Goal: Information Seeking & Learning: Learn about a topic

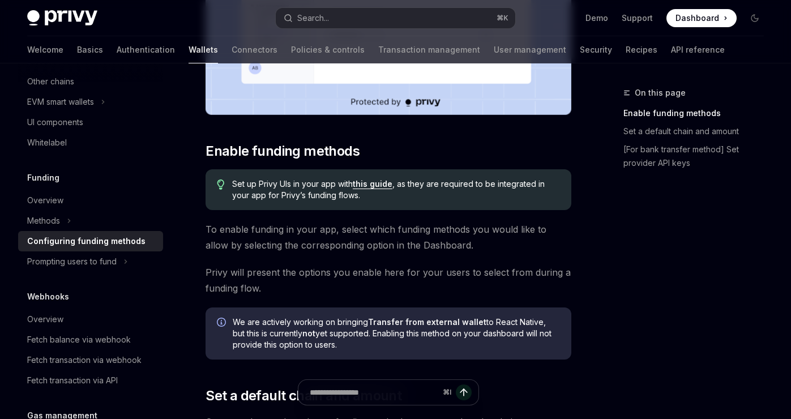
scroll to position [410, 0]
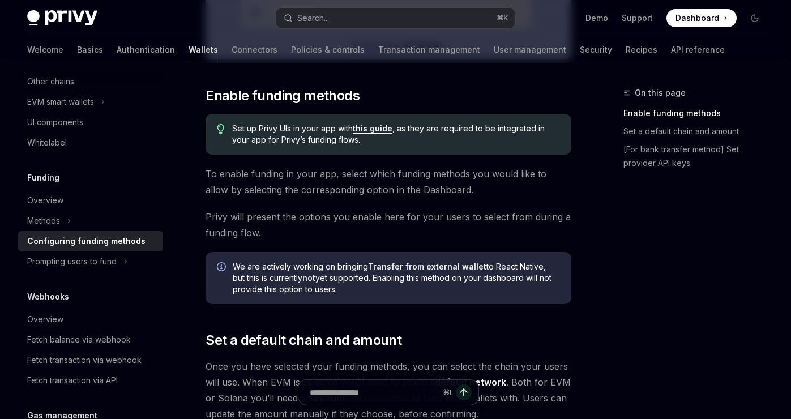
click at [367, 131] on link "this guide" at bounding box center [373, 129] width 40 height 10
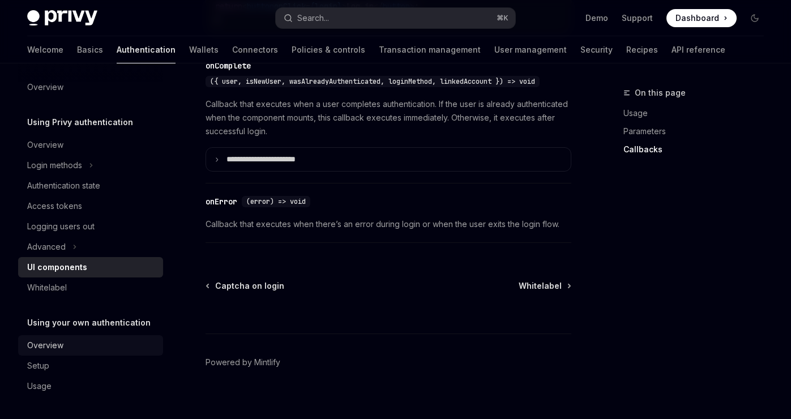
scroll to position [1753, 0]
click at [108, 342] on div "Overview" at bounding box center [91, 346] width 129 height 14
type textarea "*"
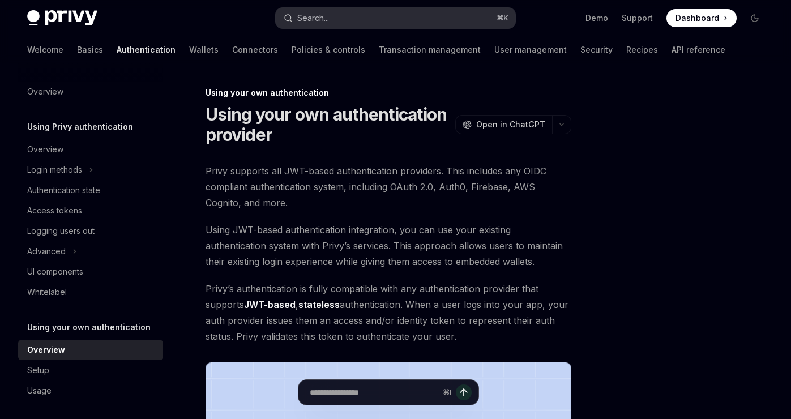
click at [328, 21] on div "Search..." at bounding box center [313, 18] width 32 height 14
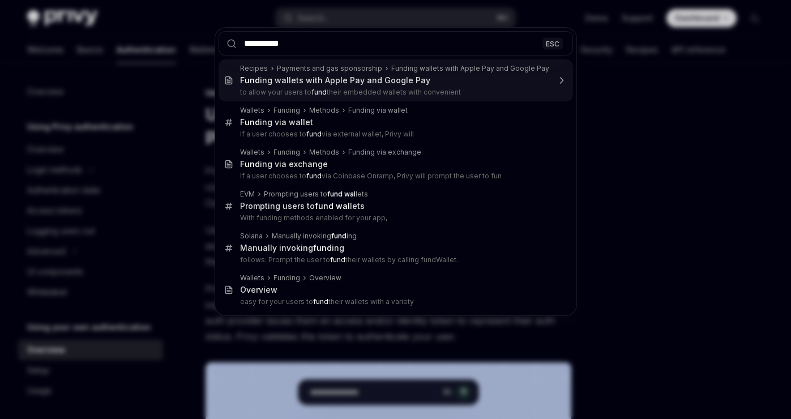
type input "**********"
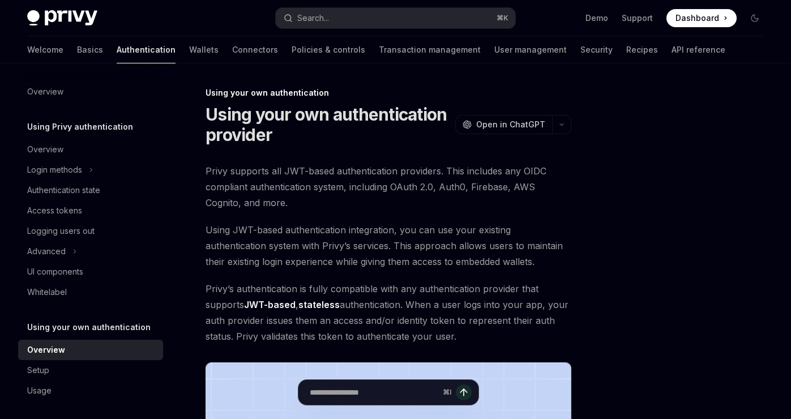
type textarea "*"
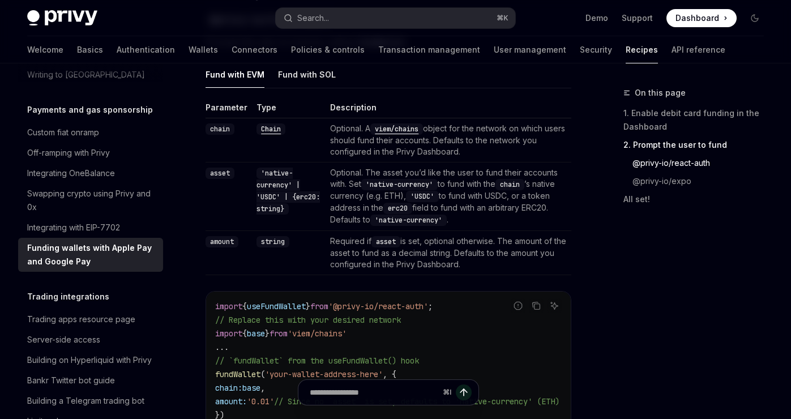
scroll to position [822, 0]
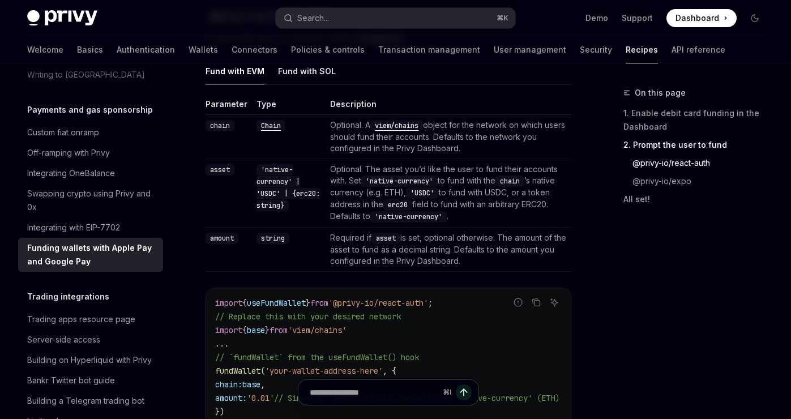
click at [382, 147] on td "Optional. A viem/chains object for the network on which users should fund their…" at bounding box center [449, 137] width 246 height 44
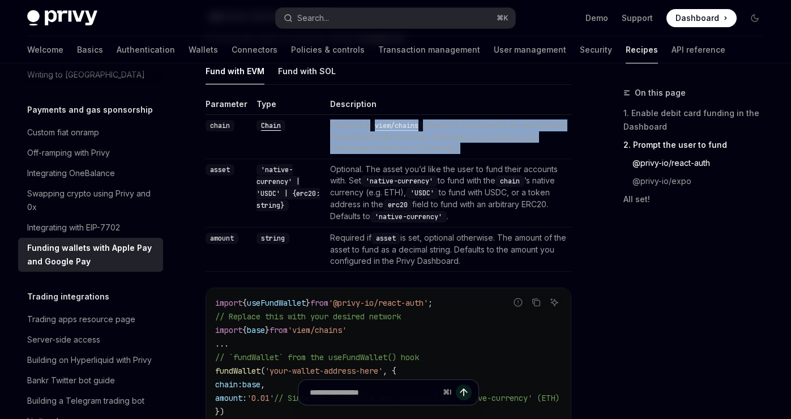
click at [382, 147] on td "Optional. A viem/chains object for the network on which users should fund their…" at bounding box center [449, 137] width 246 height 44
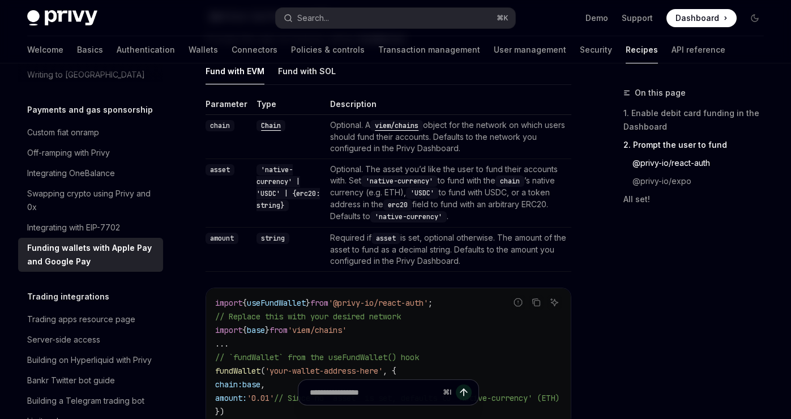
click at [396, 147] on td "Optional. A viem/chains object for the network on which users should fund their…" at bounding box center [449, 137] width 246 height 44
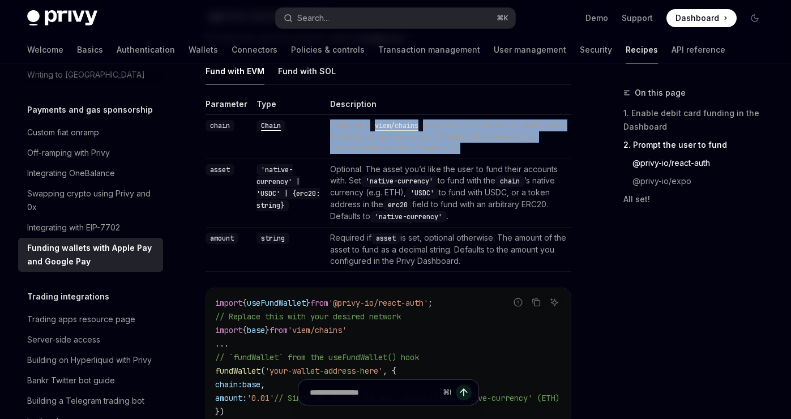
click at [396, 147] on td "Optional. A viem/chains object for the network on which users should fund their…" at bounding box center [449, 137] width 246 height 44
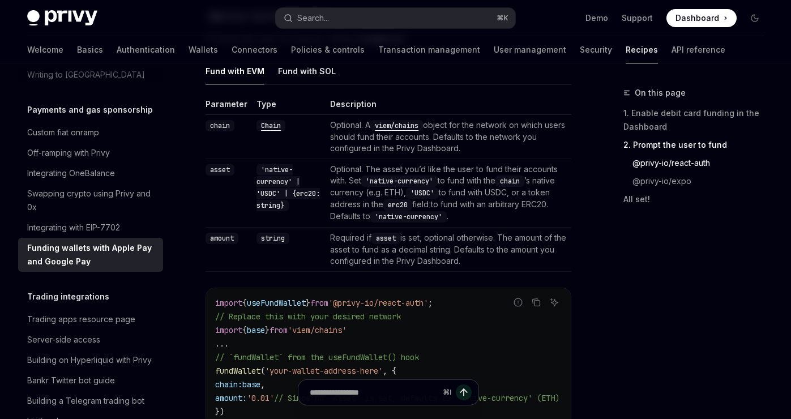
click at [403, 147] on td "Optional. A viem/chains object for the network on which users should fund their…" at bounding box center [449, 137] width 246 height 44
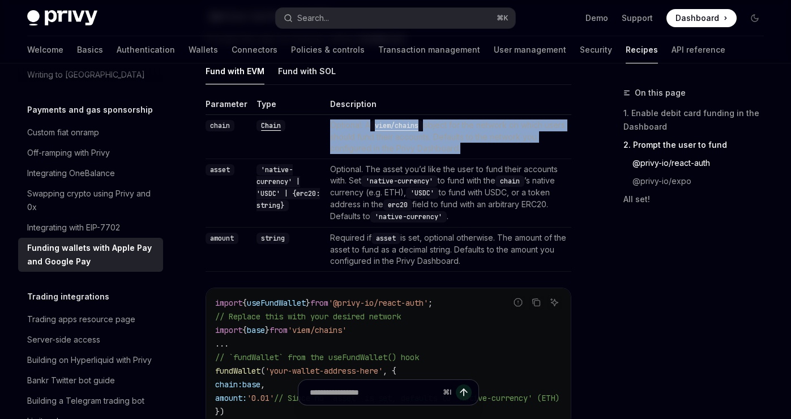
click at [403, 147] on td "Optional. A viem/chains object for the network on which users should fund their…" at bounding box center [449, 137] width 246 height 44
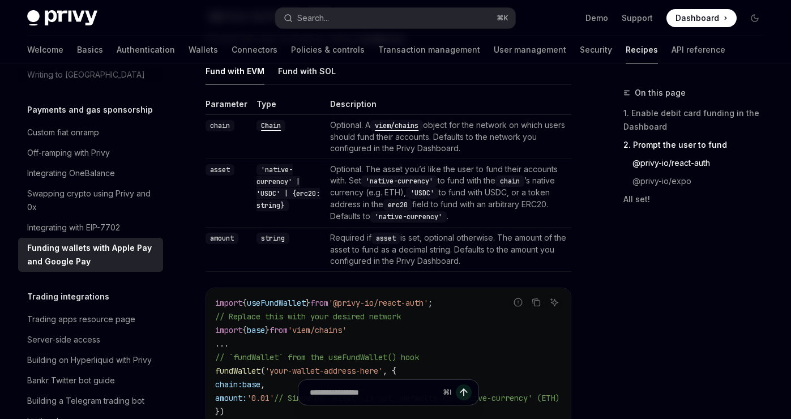
click at [416, 147] on td "Optional. A viem/chains object for the network on which users should fund their…" at bounding box center [449, 137] width 246 height 44
click at [437, 147] on td "Optional. A viem/chains object for the network on which users should fund their…" at bounding box center [449, 137] width 246 height 44
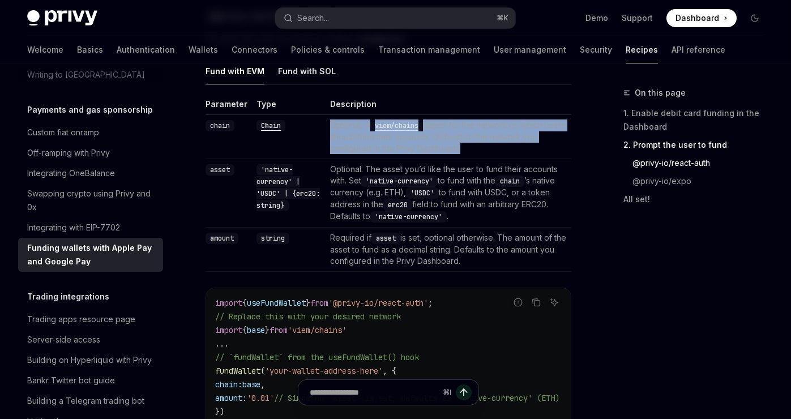
click at [437, 147] on td "Optional. A viem/chains object for the network on which users should fund their…" at bounding box center [449, 137] width 246 height 44
click at [446, 147] on td "Optional. A viem/chains object for the network on which users should fund their…" at bounding box center [449, 137] width 246 height 44
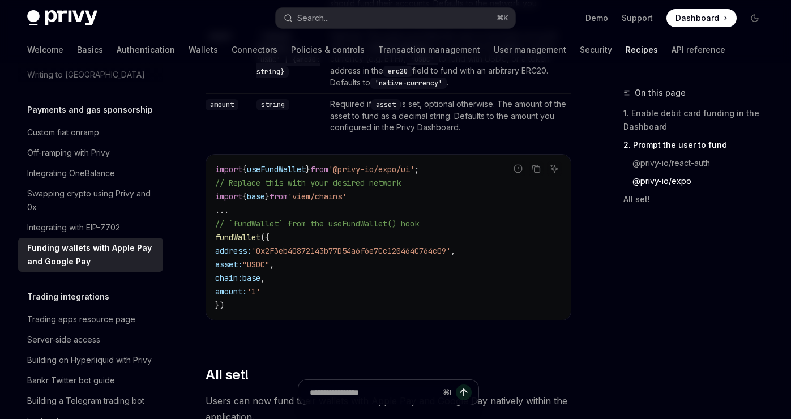
scroll to position [1608, 0]
